Goal: Go to known website: Access a specific website the user already knows

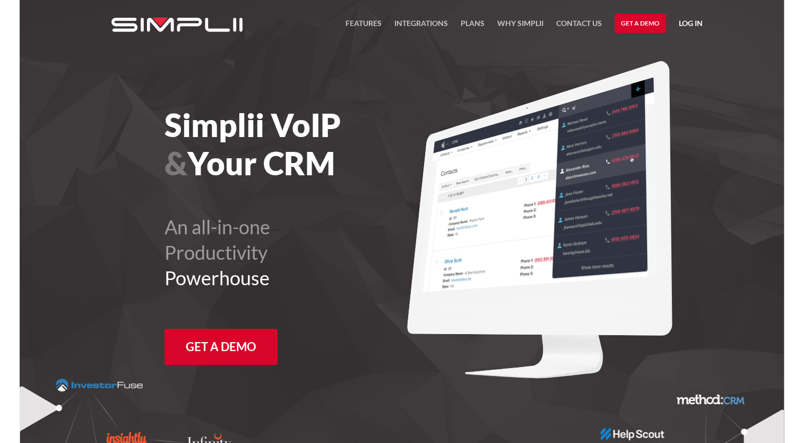
click at [692, 22] on link "Log in" at bounding box center [691, 25] width 24 height 16
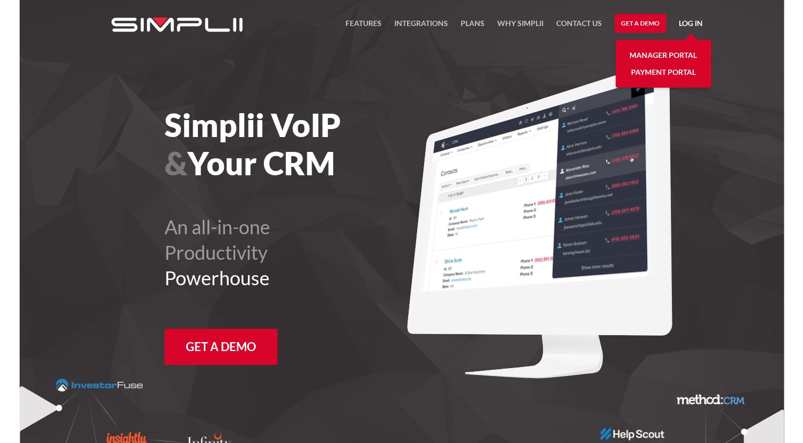
click at [656, 54] on link "Manager Portal" at bounding box center [663, 55] width 67 height 17
click at [648, 72] on link "Payment Portal" at bounding box center [663, 72] width 65 height 17
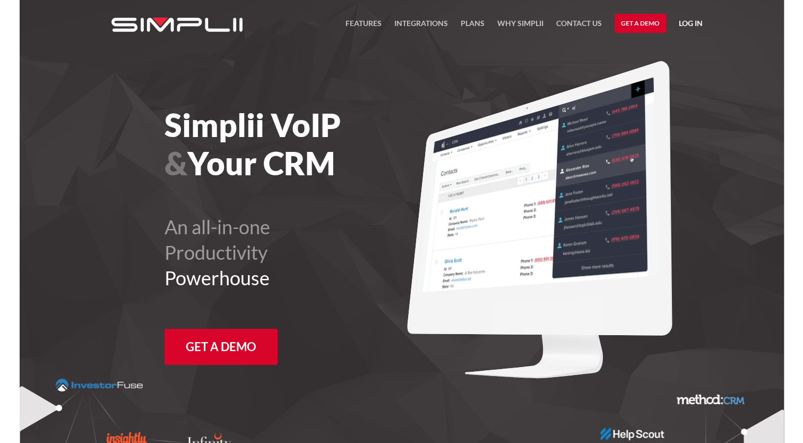
click at [695, 19] on link "Log in" at bounding box center [691, 25] width 24 height 16
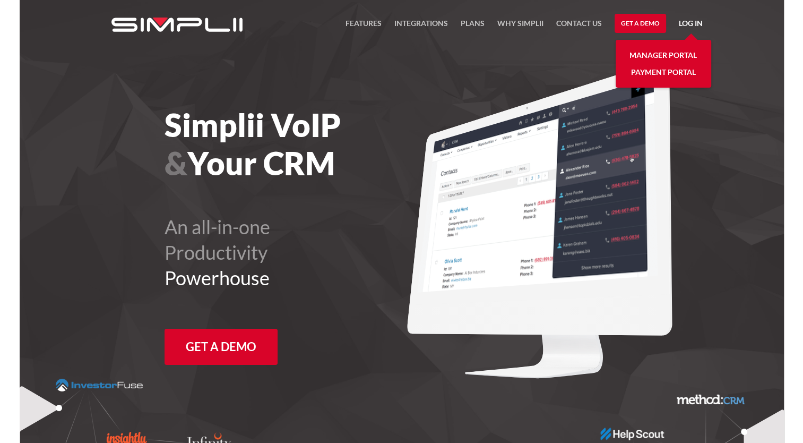
click at [651, 69] on link "Payment Portal" at bounding box center [663, 72] width 65 height 17
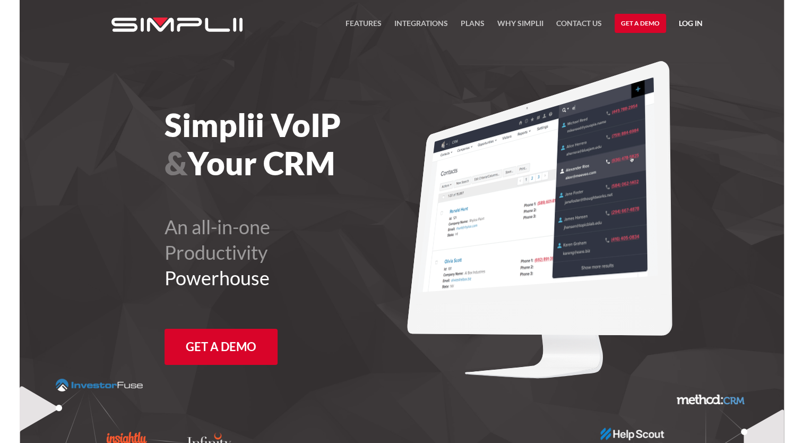
click at [686, 17] on link "Log in" at bounding box center [691, 25] width 24 height 16
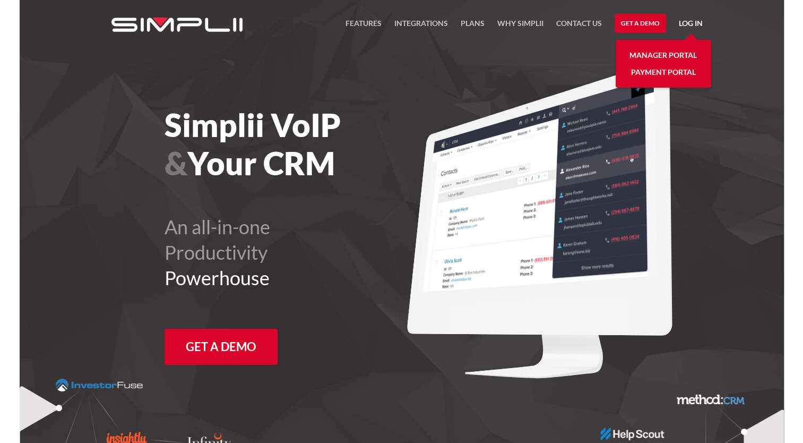
click at [660, 71] on link "Payment Portal" at bounding box center [663, 72] width 65 height 17
